Goal: Task Accomplishment & Management: Use online tool/utility

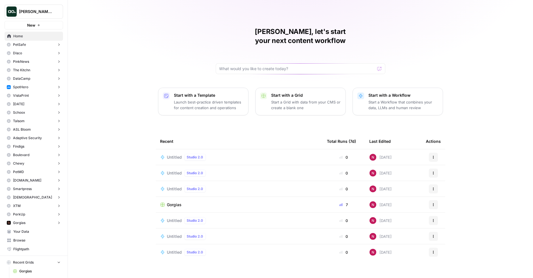
click at [38, 11] on span "Nick's Workspace" at bounding box center [36, 12] width 34 height 6
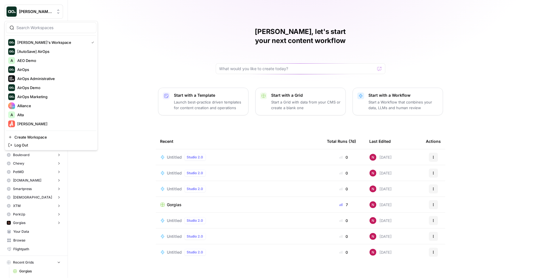
click at [38, 29] on input "search" at bounding box center [54, 28] width 76 height 6
type input "neighb"
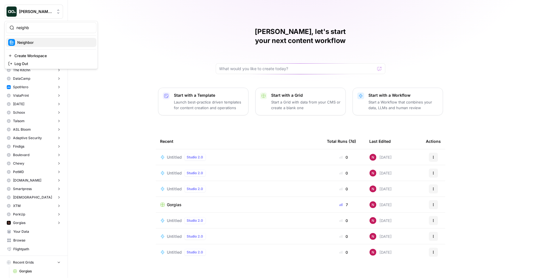
click at [41, 43] on span "Neighbor" at bounding box center [54, 43] width 75 height 6
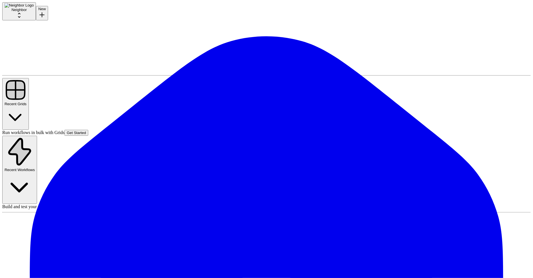
paste input "reid@neighbor.com"
type input "reid@neighbor.com"
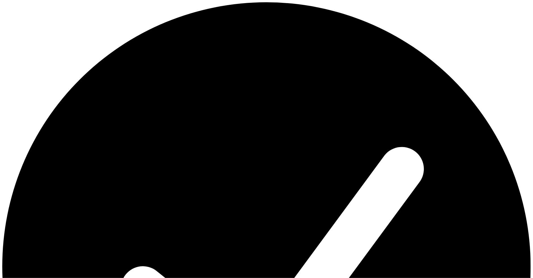
paste input "alex.bryden@neighbor.com"
type input "alex.bryden@neighbor.com"
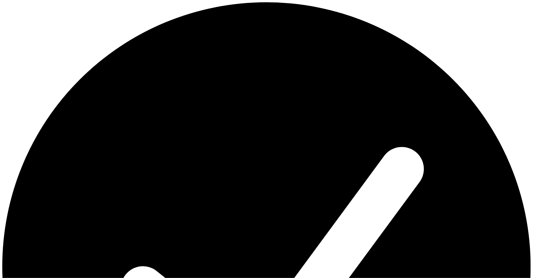
paste input "casey@neighbor.com"
type input "casey@neighbor.com"
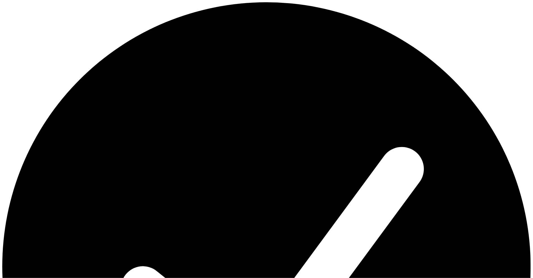
paste input "cassidy@neighbor.com"
type input "cassidy@neighbor.com"
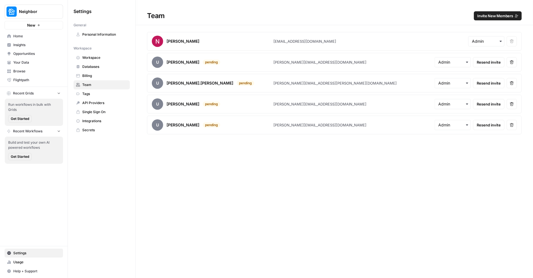
click at [32, 36] on span "Home" at bounding box center [36, 36] width 47 height 5
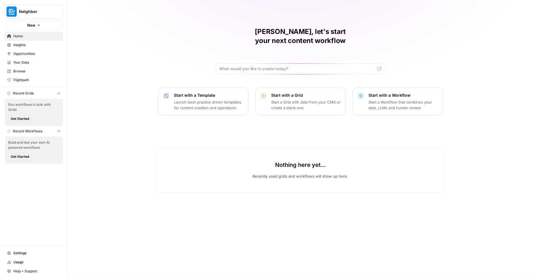
click at [33, 62] on span "Your Data" at bounding box center [36, 62] width 47 height 5
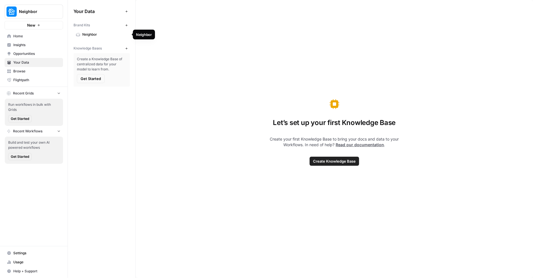
click at [94, 34] on span "Neighbor" at bounding box center [104, 34] width 45 height 5
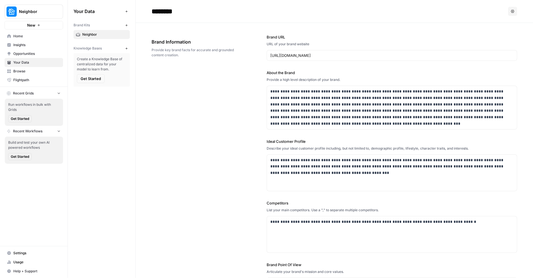
click at [36, 36] on span "Home" at bounding box center [36, 36] width 47 height 5
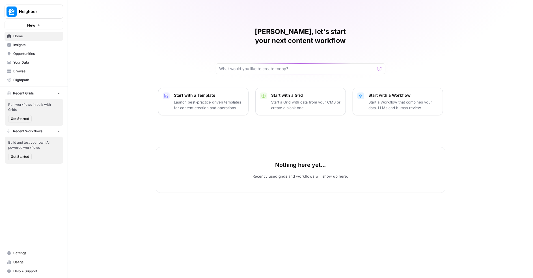
click at [42, 10] on span "Neighbor" at bounding box center [36, 12] width 34 height 6
type input "nick'"
click at [47, 50] on span "Nick's Workspace" at bounding box center [54, 52] width 75 height 6
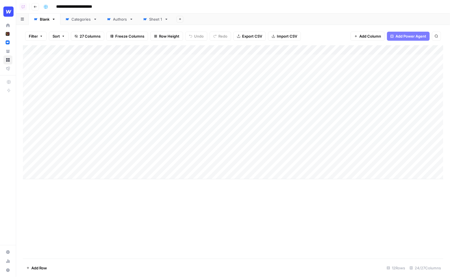
click at [28, 165] on div "Add Column" at bounding box center [233, 112] width 421 height 134
click at [39, 267] on span "Delete 1 Row" at bounding box center [37, 268] width 23 height 6
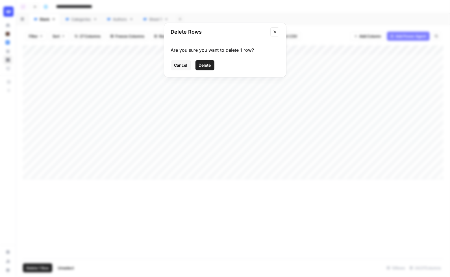
click at [210, 65] on span "Delete" at bounding box center [205, 65] width 12 height 6
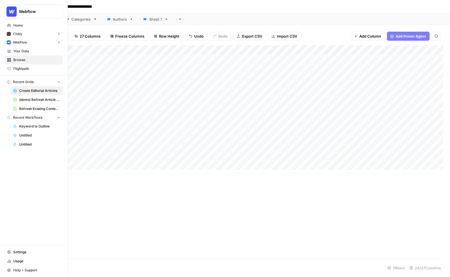
click at [24, 50] on span "Your Data" at bounding box center [36, 51] width 47 height 5
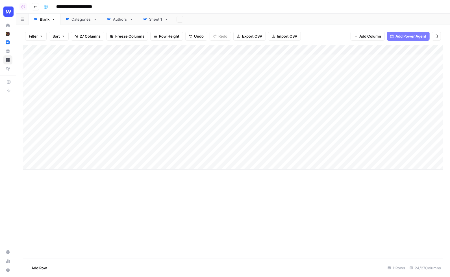
click at [133, 29] on div "Filter Sort 27 Columns Freeze Columns Row Height Undo Redo Export CSV Import CS…" at bounding box center [233, 36] width 421 height 18
click at [215, 51] on div "Add Column" at bounding box center [233, 107] width 421 height 124
click at [72, 59] on div "Add Column" at bounding box center [233, 107] width 421 height 124
drag, startPoint x: 46, startPoint y: 59, endPoint x: 66, endPoint y: 156, distance: 98.8
click at [66, 156] on div "Add Column" at bounding box center [233, 107] width 421 height 124
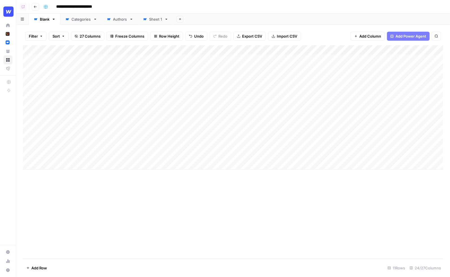
click at [122, 42] on div "Filter Sort 27 Columns Freeze Columns Row Height Undo Redo Export CSV Import CS…" at bounding box center [233, 36] width 421 height 18
click at [208, 42] on div "Filter Sort 27 Columns Freeze Columns Row Height Undo Redo Export CSV Import CS…" at bounding box center [233, 36] width 421 height 18
click at [238, 68] on div "Add Column" at bounding box center [233, 107] width 421 height 124
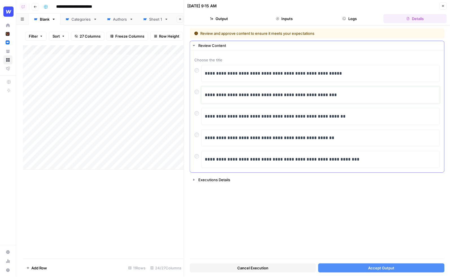
click at [364, 94] on p "**********" at bounding box center [321, 94] width 232 height 7
click at [347, 96] on p "**********" at bounding box center [321, 94] width 232 height 7
click at [348, 96] on p "**********" at bounding box center [321, 94] width 232 height 7
click at [360, 267] on button "Accept Output" at bounding box center [381, 268] width 126 height 9
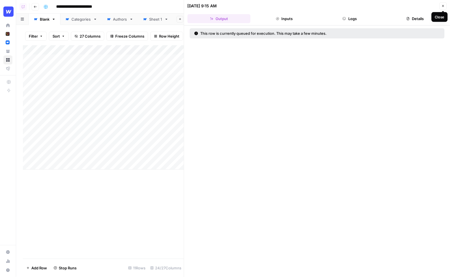
click at [443, 6] on icon "button" at bounding box center [443, 5] width 3 height 3
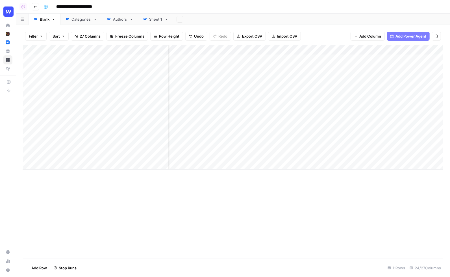
scroll to position [0, 218]
click at [235, 47] on div "Add Column" at bounding box center [233, 107] width 421 height 124
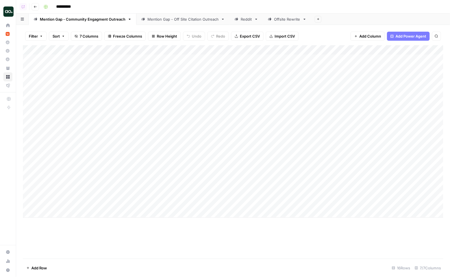
click at [157, 20] on div "Mention Gap - Off Site Citation Outreach" at bounding box center [183, 19] width 71 height 6
click at [400, 60] on div "Add Column" at bounding box center [233, 141] width 421 height 192
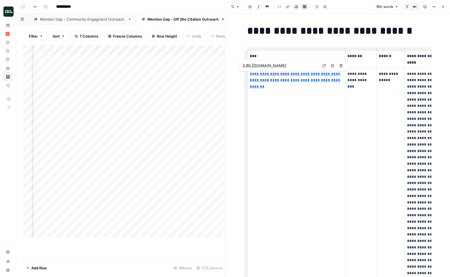
scroll to position [0, 44]
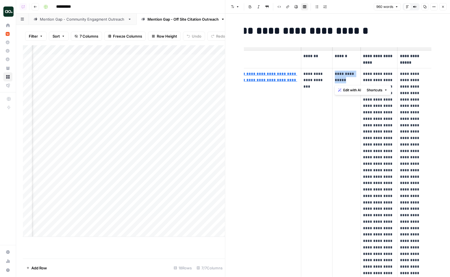
drag, startPoint x: 355, startPoint y: 82, endPoint x: 333, endPoint y: 76, distance: 22.5
click at [333, 76] on td "**********" at bounding box center [347, 208] width 28 height 281
click at [335, 75] on p "**********" at bounding box center [346, 77] width 23 height 13
click at [378, 83] on p "**********" at bounding box center [380, 209] width 32 height 277
drag, startPoint x: 399, startPoint y: 74, endPoint x: 404, endPoint y: 75, distance: 4.5
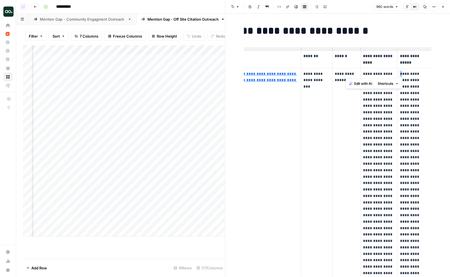
click at [404, 75] on td "**********" at bounding box center [415, 208] width 34 height 281
click at [407, 74] on p "**********" at bounding box center [414, 203] width 29 height 264
click at [411, 94] on p "**********" at bounding box center [414, 203] width 29 height 264
click at [400, 77] on p "**********" at bounding box center [414, 203] width 29 height 264
click at [443, 9] on button "Close" at bounding box center [443, 6] width 7 height 7
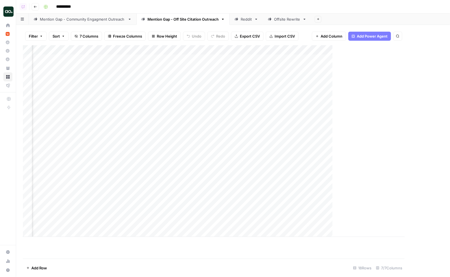
scroll to position [0, 65]
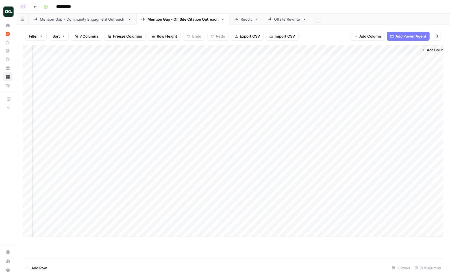
click at [94, 19] on div "Mention Gap - Community Engagment Outreach" at bounding box center [83, 19] width 86 height 6
click at [407, 69] on div "Add Column" at bounding box center [233, 131] width 421 height 172
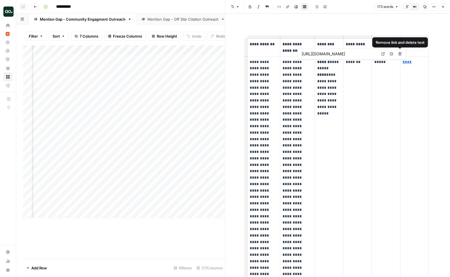
click at [385, 54] on icon at bounding box center [383, 53] width 3 height 3
click at [333, 83] on p "**********" at bounding box center [330, 81] width 24 height 45
click at [322, 69] on p "**********" at bounding box center [330, 81] width 24 height 45
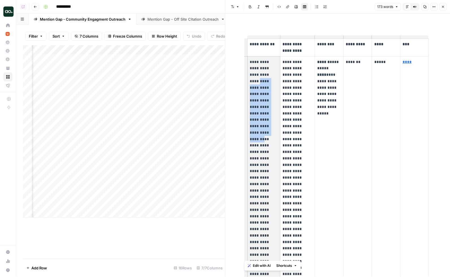
drag, startPoint x: 252, startPoint y: 79, endPoint x: 269, endPoint y: 127, distance: 51.4
click at [269, 127] on p "**********" at bounding box center [264, 158] width 28 height 199
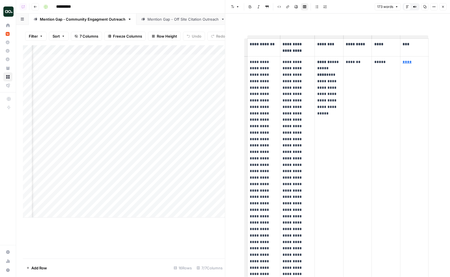
click at [443, 9] on button "Close" at bounding box center [443, 6] width 7 height 7
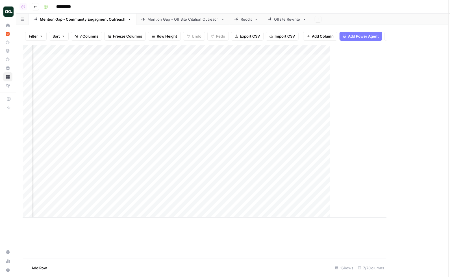
scroll to position [0, 394]
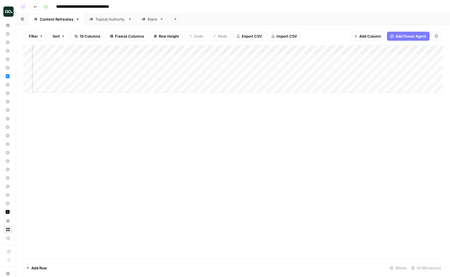
scroll to position [0, 96]
click at [155, 59] on div "Add Column" at bounding box center [233, 69] width 421 height 48
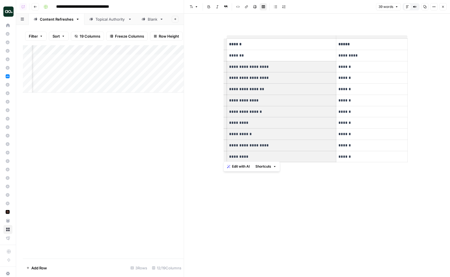
drag, startPoint x: 228, startPoint y: 66, endPoint x: 286, endPoint y: 159, distance: 109.9
click at [286, 159] on tbody "**********" at bounding box center [317, 101] width 181 height 124
click at [444, 6] on icon "button" at bounding box center [443, 6] width 3 height 3
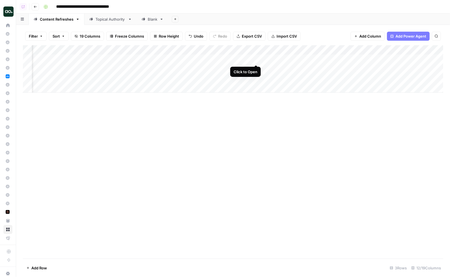
click at [256, 59] on div "Add Column" at bounding box center [233, 69] width 421 height 48
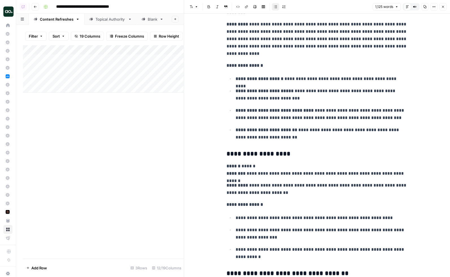
scroll to position [970, 0]
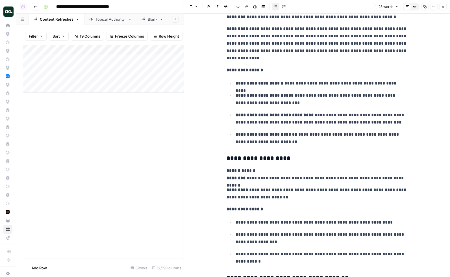
click at [443, 8] on icon "button" at bounding box center [443, 6] width 3 height 3
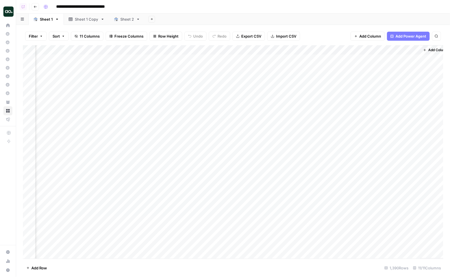
scroll to position [0, 257]
click at [226, 48] on div "Add Column" at bounding box center [233, 151] width 421 height 213
click at [232, 89] on span "Schedule" at bounding box center [241, 90] width 49 height 6
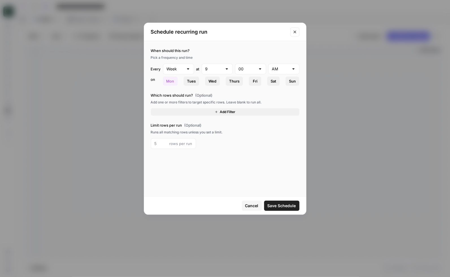
click at [295, 34] on button "Close modal" at bounding box center [295, 31] width 9 height 9
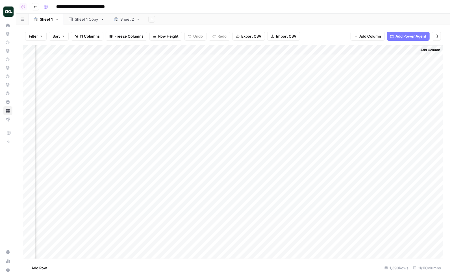
click at [317, 36] on div "Filter Sort 11 Columns Freeze Columns Row Height Undo Redo Export CSV Import CS…" at bounding box center [233, 36] width 421 height 18
click at [281, 17] on div "Add Sheet" at bounding box center [297, 19] width 305 height 11
click at [392, 60] on div "Add Column" at bounding box center [233, 104] width 421 height 118
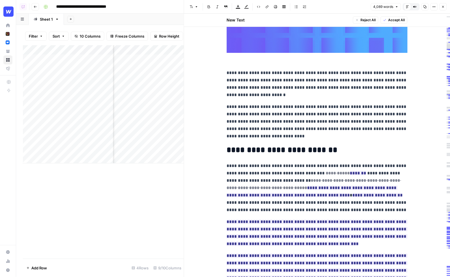
scroll to position [159, 0]
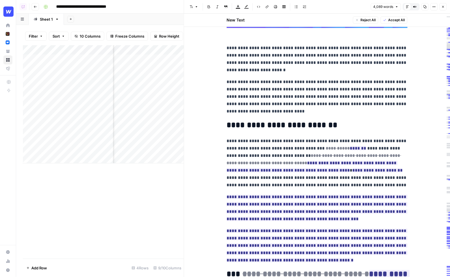
click at [297, 154] on p "**********" at bounding box center [317, 162] width 181 height 51
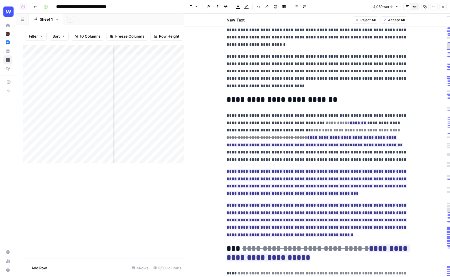
scroll to position [191, 0]
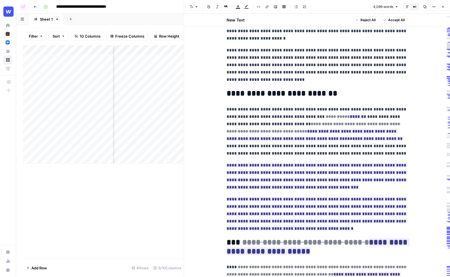
click at [303, 152] on p "**********" at bounding box center [317, 131] width 181 height 51
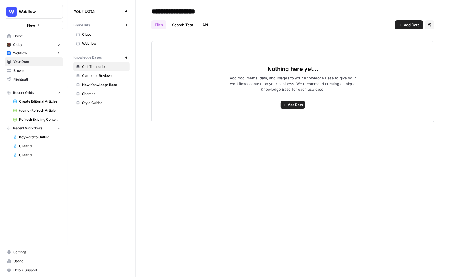
click at [96, 42] on span "Webflow" at bounding box center [104, 43] width 45 height 5
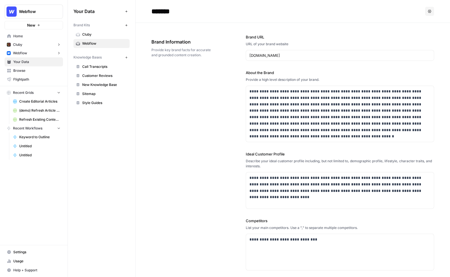
click at [133, 67] on div "Your Data Add Data Brand Kits New Cluby Webflow Knowledge Bases New Call Transc…" at bounding box center [102, 57] width 68 height 114
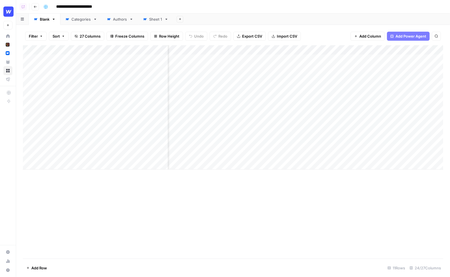
scroll to position [0, 214]
click at [244, 50] on div "Add Column" at bounding box center [233, 107] width 421 height 124
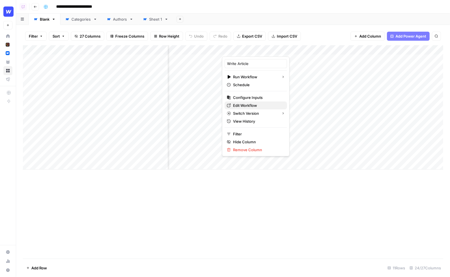
click at [246, 103] on span "Edit Workflow" at bounding box center [257, 106] width 49 height 6
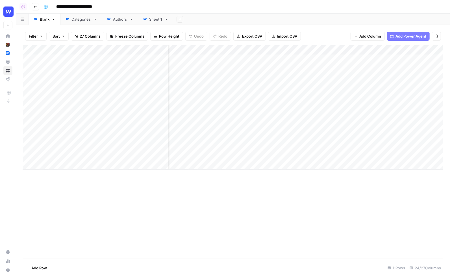
click at [254, 14] on div "Add Sheet" at bounding box center [311, 19] width 277 height 11
click at [311, 31] on div "Filter Sort 27 Columns Freeze Columns Row Height Undo Redo Export CSV Import CS…" at bounding box center [233, 36] width 421 height 18
click at [320, 88] on div "Add Column" at bounding box center [233, 107] width 421 height 124
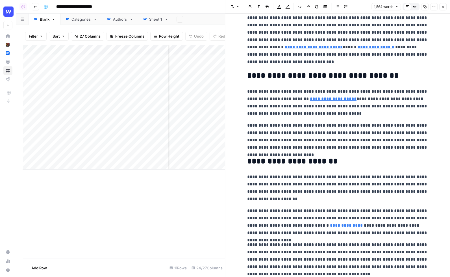
scroll to position [61, 0]
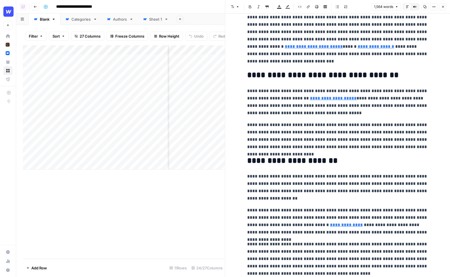
click at [349, 115] on p "**********" at bounding box center [337, 101] width 181 height 29
click at [317, 112] on p "**********" at bounding box center [337, 101] width 181 height 29
click at [312, 135] on p "**********" at bounding box center [337, 135] width 181 height 29
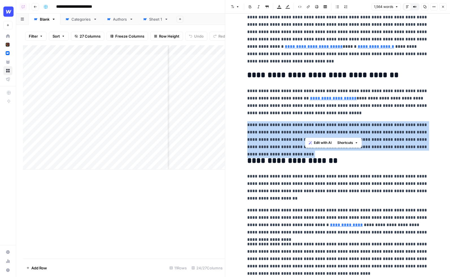
click at [312, 135] on p "**********" at bounding box center [337, 135] width 181 height 29
click at [272, 176] on span "Edit with AI" at bounding box center [265, 173] width 18 height 5
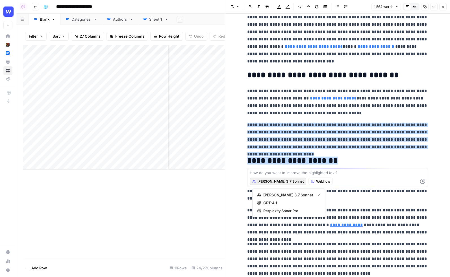
click at [266, 183] on span "Claude 3.7 Sonnet" at bounding box center [281, 181] width 46 height 5
click at [316, 181] on span "Webflow" at bounding box center [323, 181] width 14 height 5
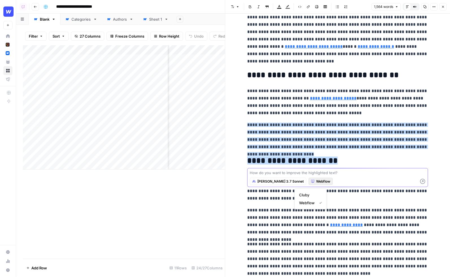
click at [308, 176] on textarea at bounding box center [338, 173] width 176 height 6
click at [315, 143] on p "**********" at bounding box center [337, 135] width 181 height 29
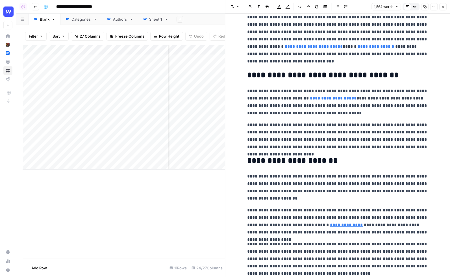
click at [443, 7] on icon "button" at bounding box center [444, 7] width 2 height 2
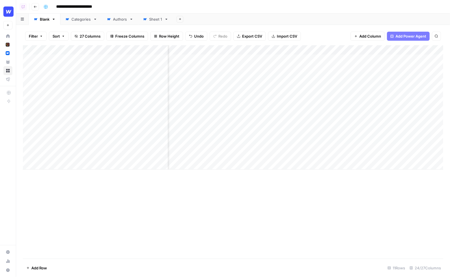
scroll to position [0, 833]
click at [332, 34] on div "Filter Sort 27 Columns Freeze Columns Row Height Undo Redo Export CSV Import CS…" at bounding box center [233, 36] width 421 height 18
click at [244, 19] on div "Add Sheet" at bounding box center [311, 19] width 277 height 11
click at [210, 51] on div "Add Column" at bounding box center [233, 107] width 421 height 124
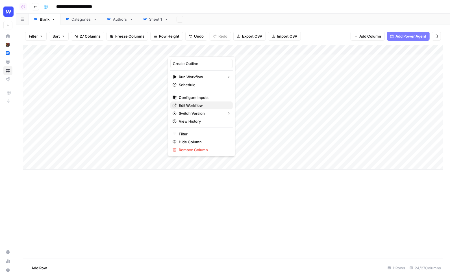
click at [194, 104] on span "Edit Workflow" at bounding box center [203, 106] width 49 height 6
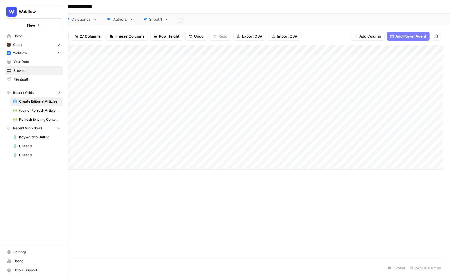
click at [36, 10] on span "Webflow" at bounding box center [36, 12] width 34 height 6
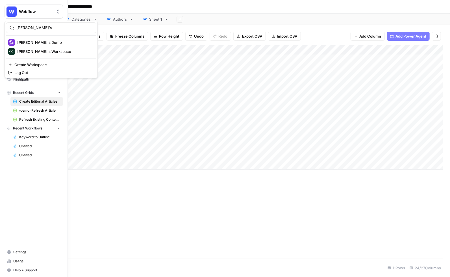
type input "nick's"
click at [41, 49] on span "[PERSON_NAME]'s Workspace" at bounding box center [54, 52] width 75 height 6
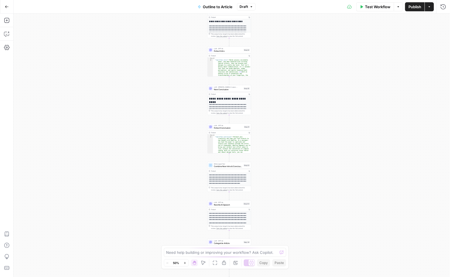
drag, startPoint x: 270, startPoint y: 47, endPoint x: 268, endPoint y: 117, distance: 70.5
click at [268, 117] on div "true false Workflow Set Inputs Inputs LLM · GPT-4o Extract Outline Structure St…" at bounding box center [232, 146] width 437 height 264
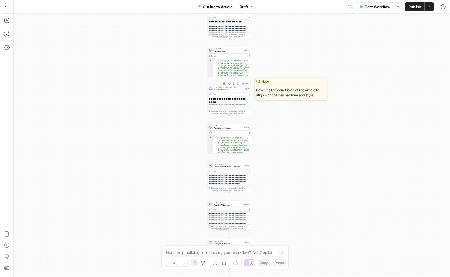
click at [224, 90] on span "New Conclusion" at bounding box center [228, 89] width 29 height 3
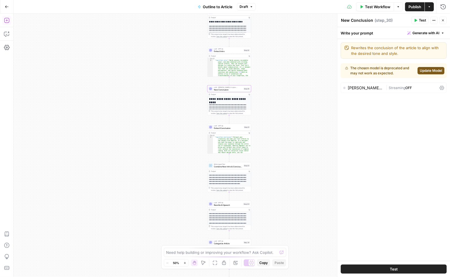
click at [7, 20] on icon "button" at bounding box center [6, 20] width 5 height 5
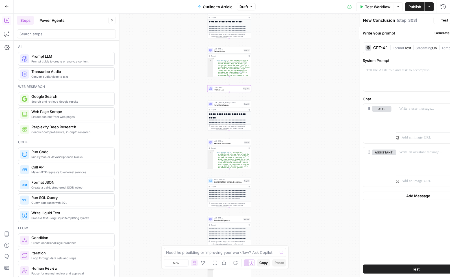
type textarea "Prompt LLM"
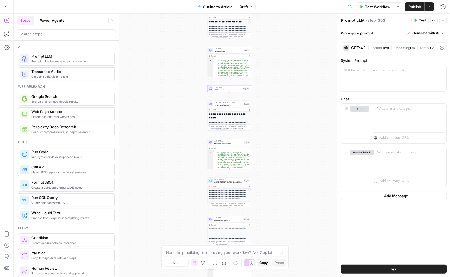
click at [363, 45] on div "GPT-4.1" at bounding box center [355, 48] width 22 height 6
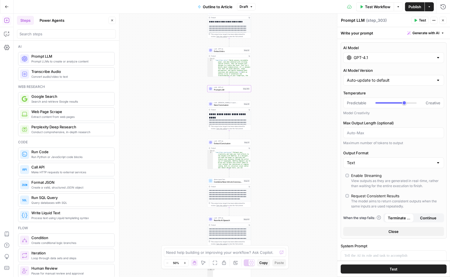
click at [370, 58] on input "GPT-4.1" at bounding box center [394, 58] width 80 height 6
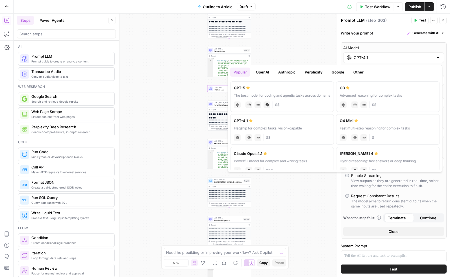
click at [291, 52] on div "true false Workflow Set Inputs Inputs LLM · GPT-4o Extract Outline Structure St…" at bounding box center [232, 146] width 437 height 264
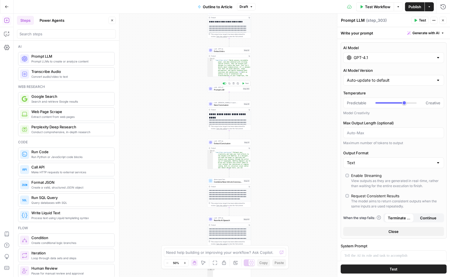
click at [234, 84] on icon "button" at bounding box center [234, 84] width 2 height 2
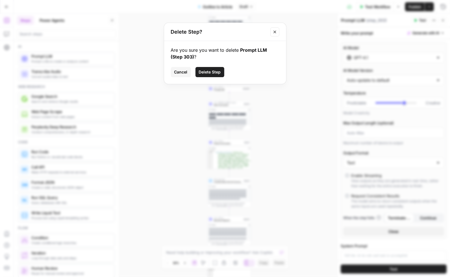
click at [213, 72] on span "Delete Step" at bounding box center [210, 72] width 22 height 6
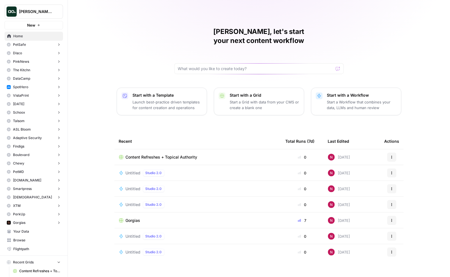
click at [361, 92] on p "Start with a Workflow" at bounding box center [362, 95] width 70 height 6
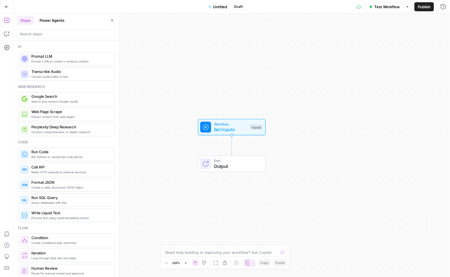
click at [48, 16] on button "Power Agents" at bounding box center [52, 20] width 32 height 9
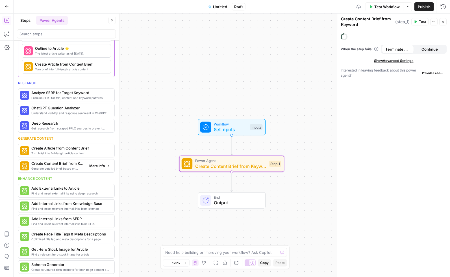
scroll to position [88, 0]
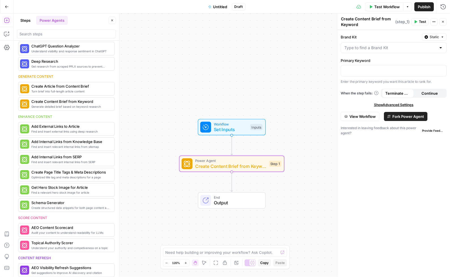
click at [404, 114] on span "Fork Power Agent" at bounding box center [409, 117] width 32 height 6
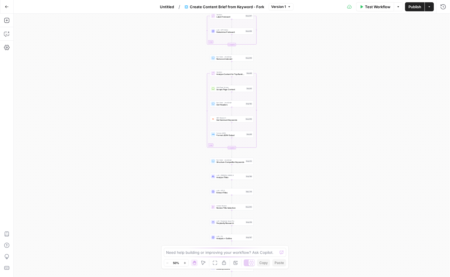
drag, startPoint x: 270, startPoint y: 82, endPoint x: 271, endPoint y: 141, distance: 59.4
click at [271, 141] on div "Workflow Set Inputs Inputs Google Search Perform Google Search Step 51 Loop Ite…" at bounding box center [232, 146] width 437 height 264
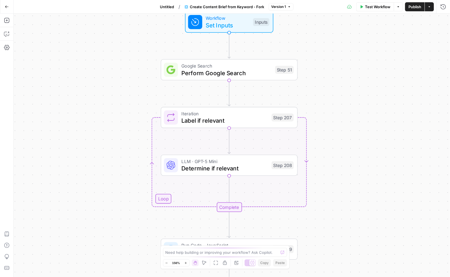
drag, startPoint x: 267, startPoint y: 75, endPoint x: 336, endPoint y: 153, distance: 104.4
click at [336, 153] on div "Workflow Set Inputs Inputs Google Search Perform Google Search Step 51 Loop Ite…" at bounding box center [232, 146] width 437 height 264
click at [218, 167] on span "Determine if relevant" at bounding box center [225, 168] width 87 height 9
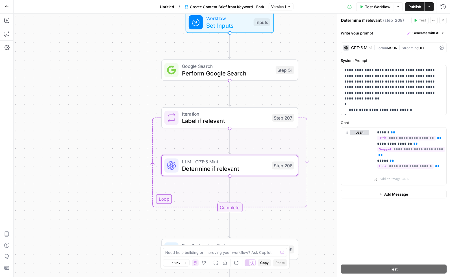
click at [444, 20] on icon "button" at bounding box center [444, 21] width 2 height 2
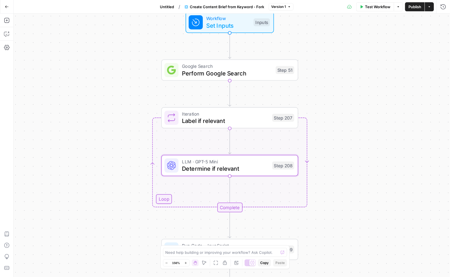
click at [141, 55] on div "Workflow Set Inputs Inputs Google Search Perform Google Search Step 51 Loop Ite…" at bounding box center [232, 146] width 437 height 264
click at [7, 7] on icon "button" at bounding box center [6, 6] width 3 height 3
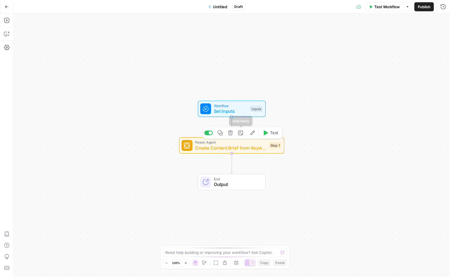
click at [232, 133] on icon "button" at bounding box center [230, 132] width 5 height 5
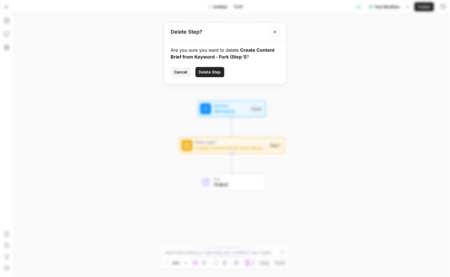
click at [209, 70] on span "Delete Step" at bounding box center [210, 72] width 22 height 6
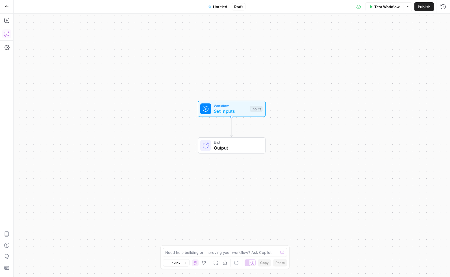
click at [6, 35] on icon "button" at bounding box center [7, 34] width 6 height 6
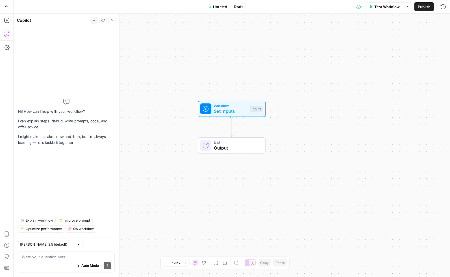
click at [62, 256] on textarea at bounding box center [66, 257] width 89 height 6
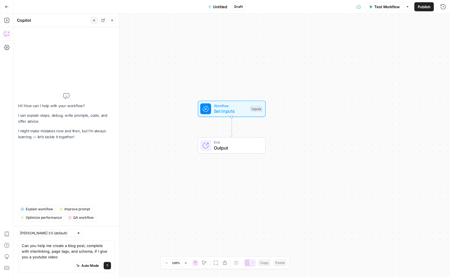
type textarea "Can you help me create a blog post, complete with interlinking, page tags, and …"
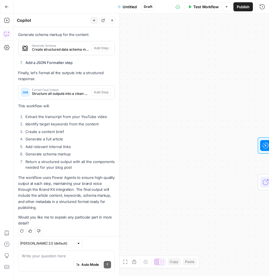
scroll to position [419, 0]
